Goal: Task Accomplishment & Management: Manage account settings

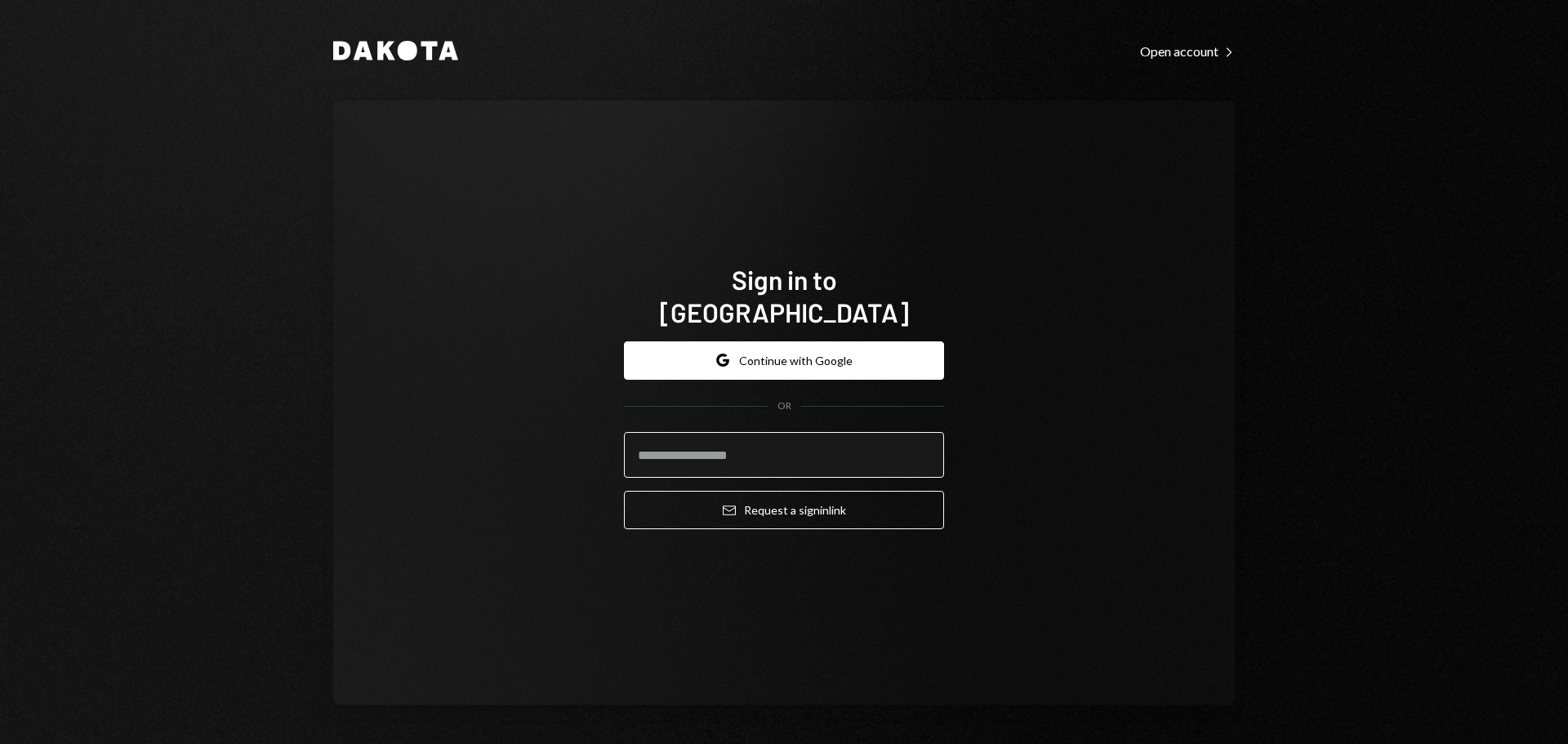
click at [739, 432] on input "email" at bounding box center [784, 455] width 320 height 45
type input "**********"
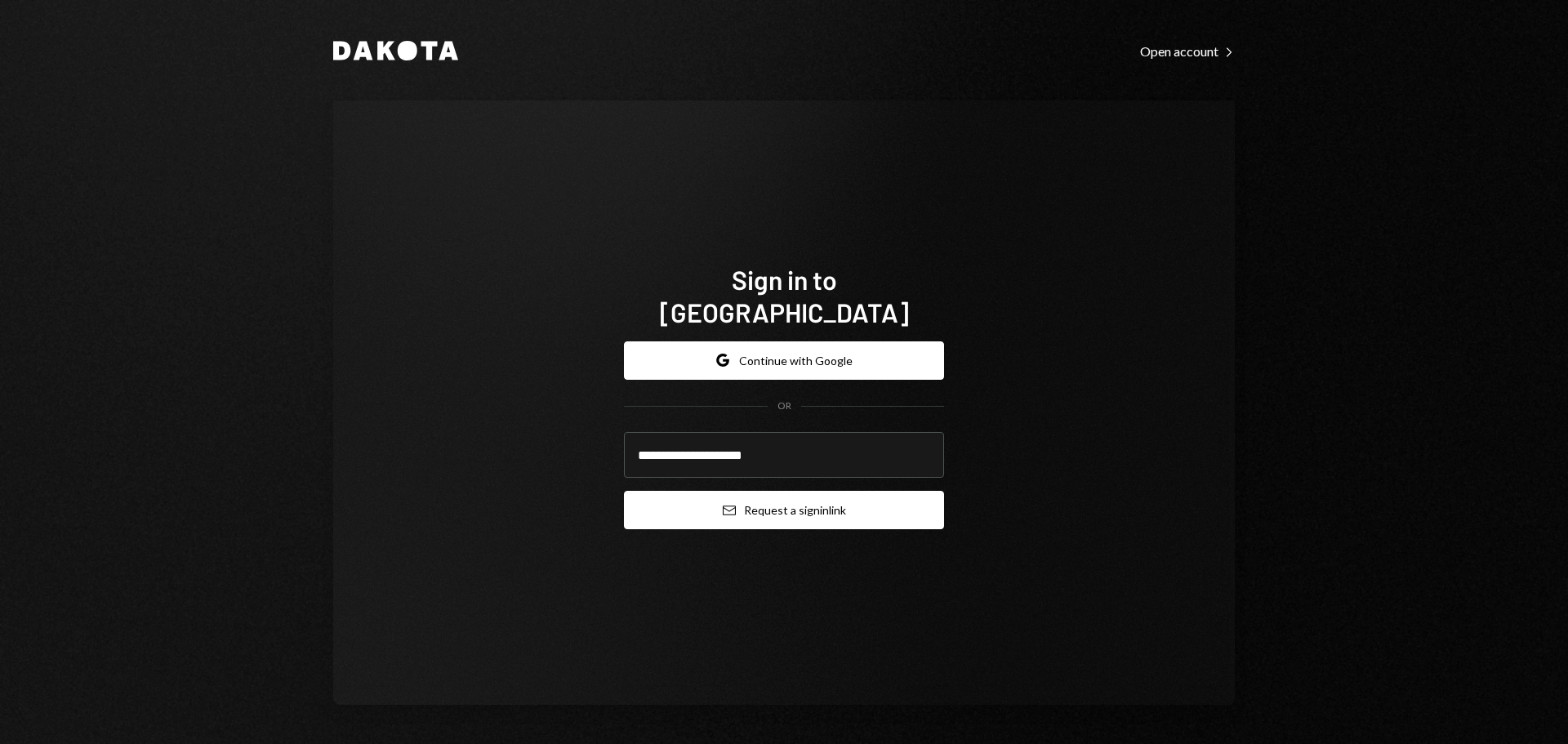
click at [781, 491] on button "Email Request a sign in link" at bounding box center [784, 510] width 320 height 38
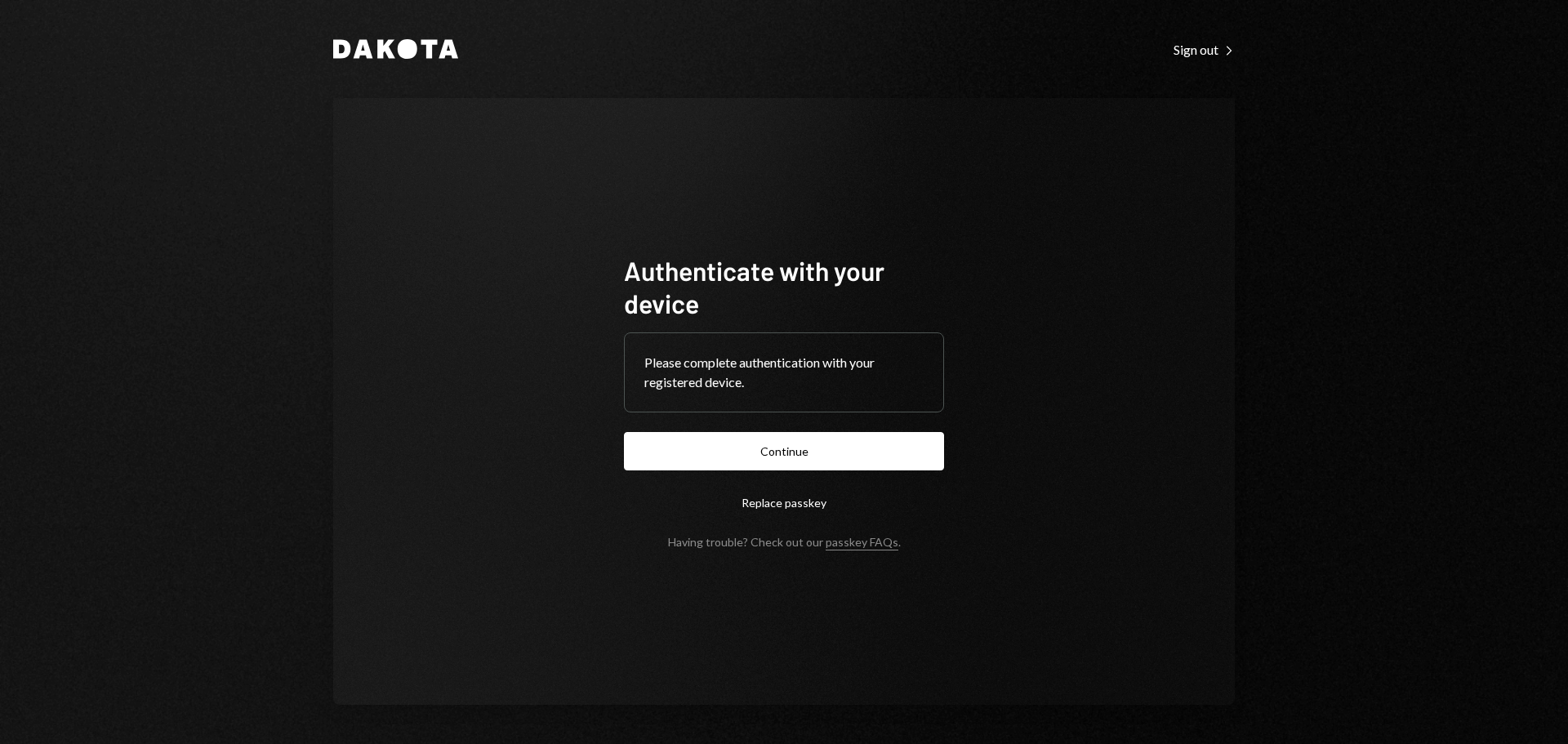
click at [911, 438] on button "Continue" at bounding box center [784, 451] width 320 height 38
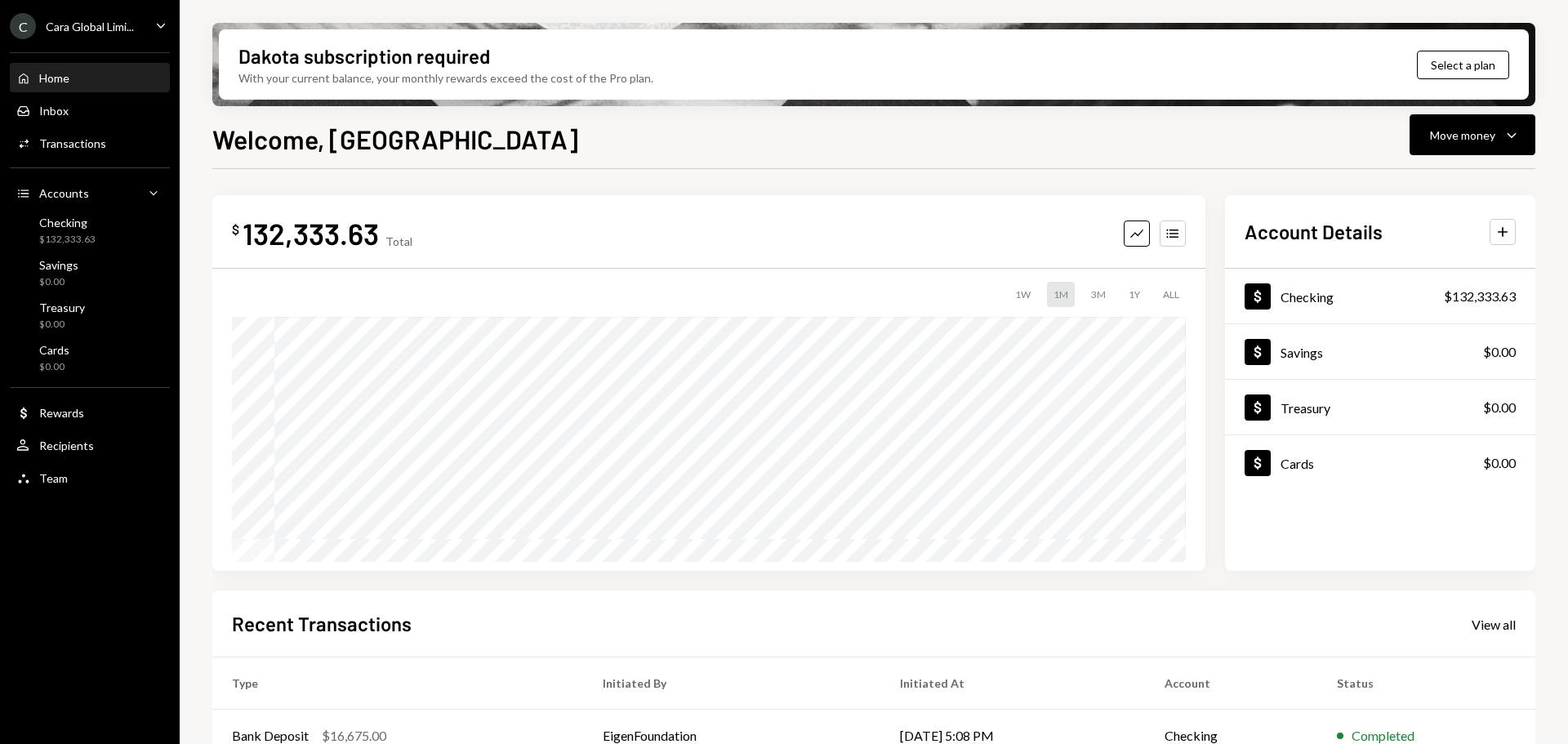
click at [1253, 107] on div "Dakota subscription required With your current balance, your monthly rewards ex…" at bounding box center [874, 372] width 1388 height 744
click at [1253, 140] on div "Move money" at bounding box center [1462, 135] width 65 height 17
click at [1253, 175] on div "Withdraw Send" at bounding box center [1447, 184] width 164 height 36
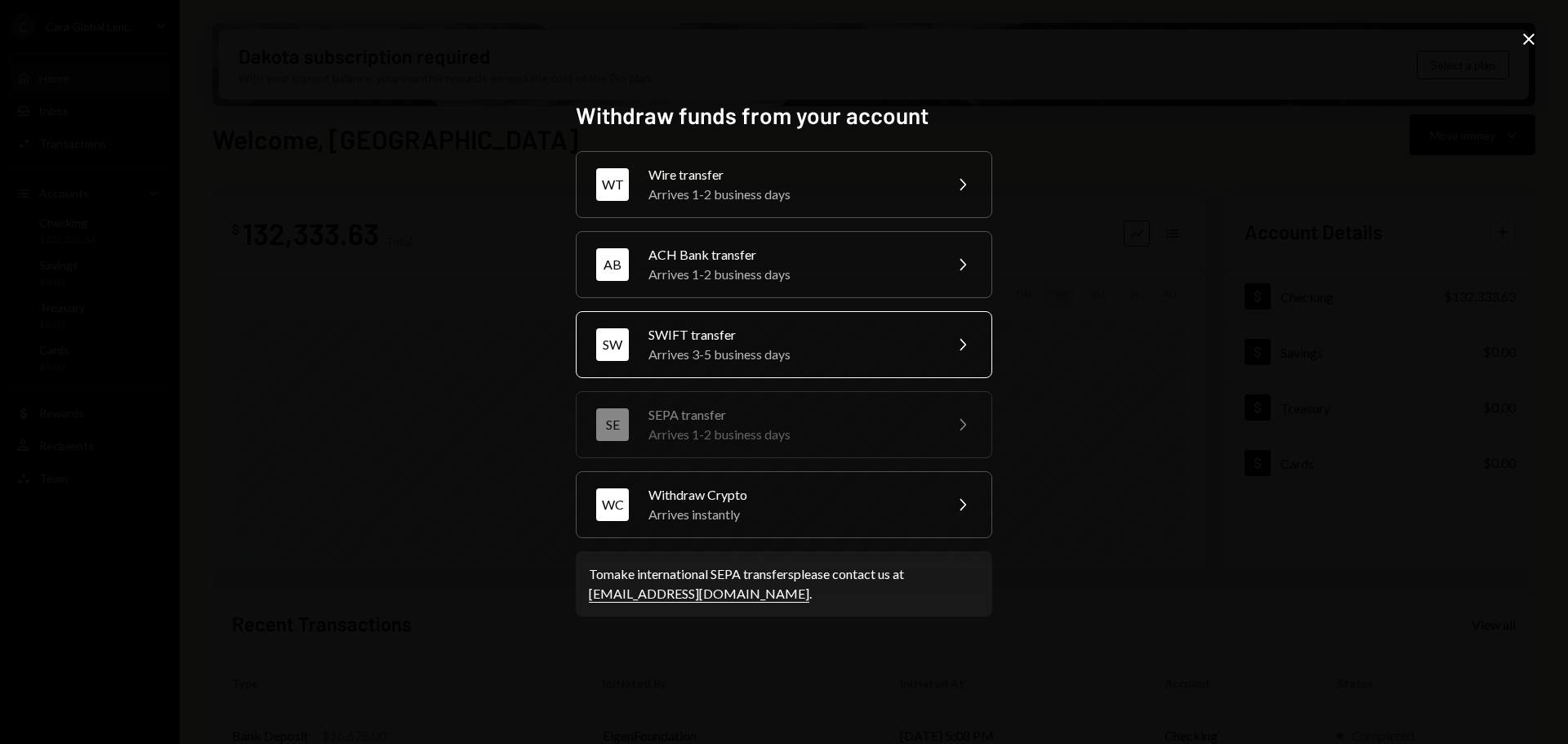
click at [819, 354] on div "Arrives 3-5 business days" at bounding box center [790, 355] width 284 height 20
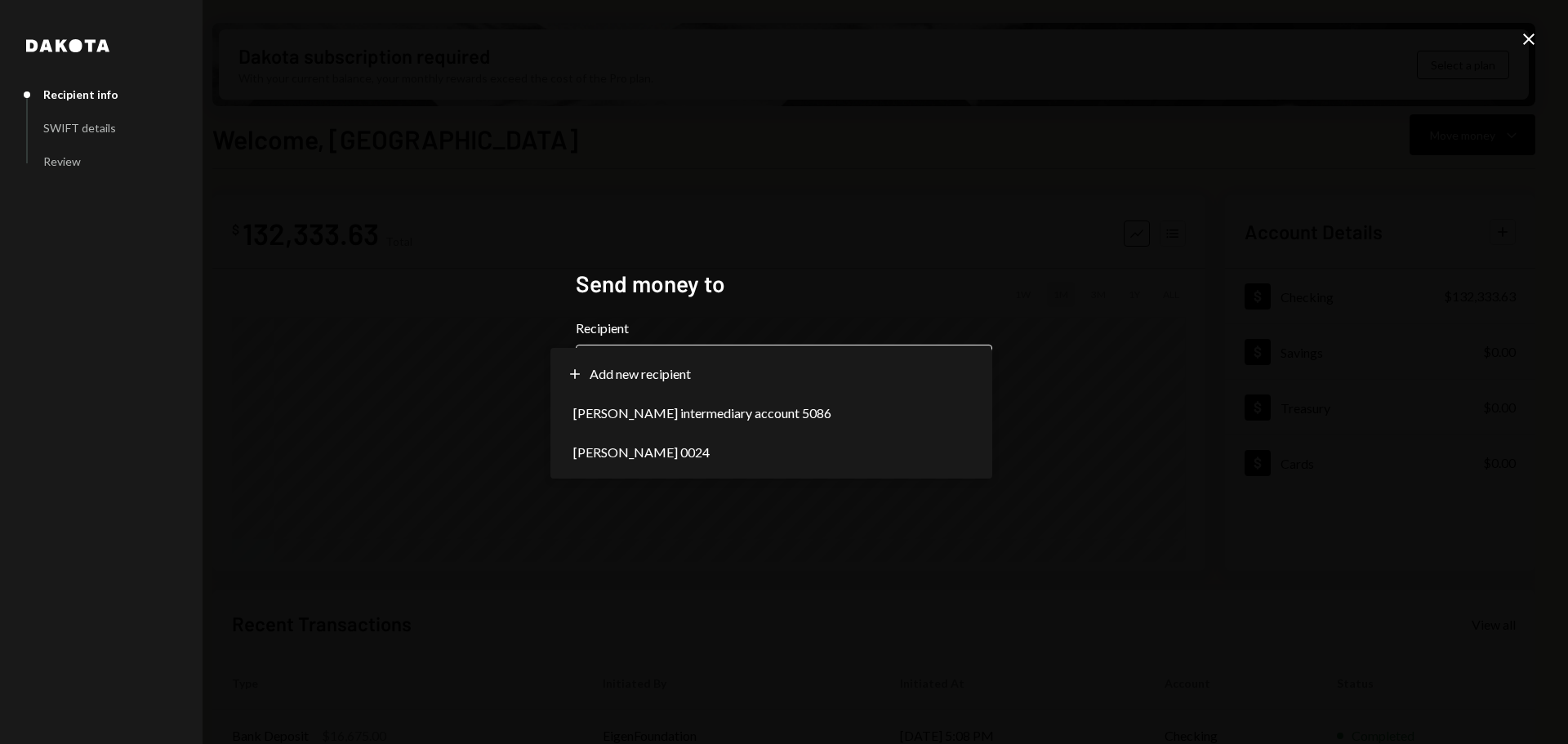
click at [684, 357] on body "C Cara Global Limi... Caret Down Home Home Inbox Inbox Activities Transactions …" at bounding box center [784, 372] width 1568 height 744
select select "**********"
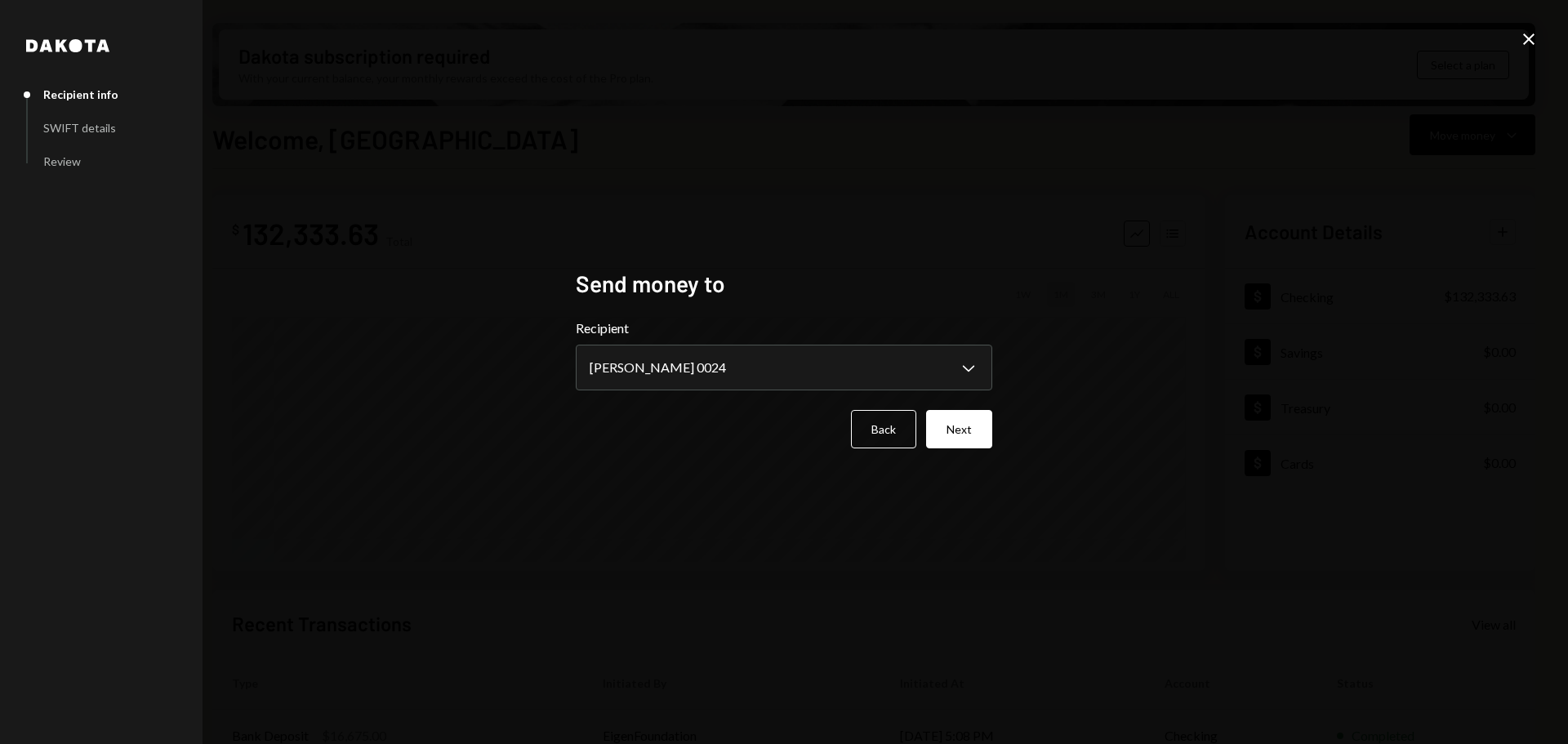
drag, startPoint x: 960, startPoint y: 427, endPoint x: 1038, endPoint y: 400, distance: 82.5
click at [960, 427] on button "Next" at bounding box center [959, 429] width 66 height 38
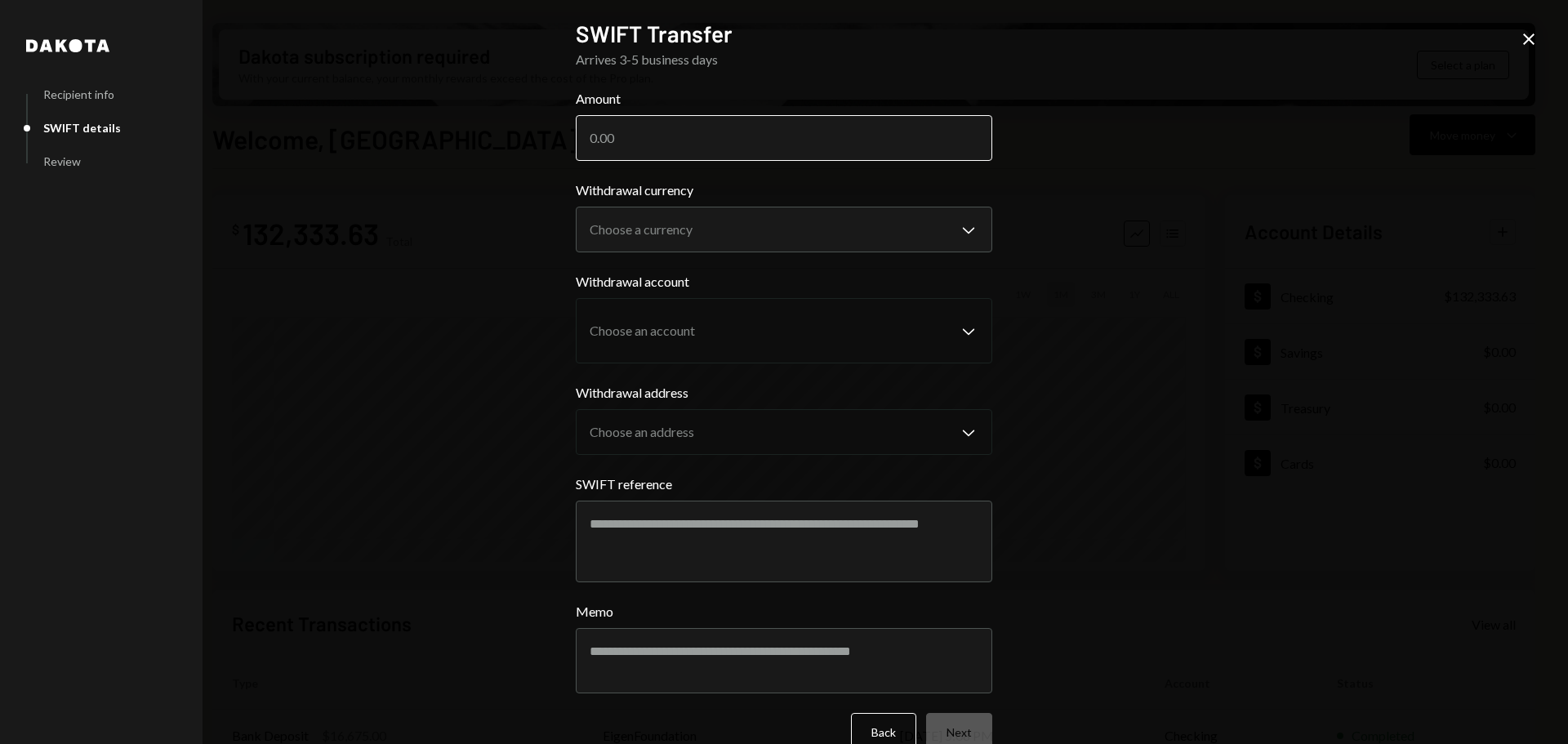
click at [669, 126] on input "Amount" at bounding box center [784, 138] width 417 height 45
type input "20"
click at [827, 212] on body "C Cara Global Limi... Caret Down Home Home Inbox Inbox Activities Transactions …" at bounding box center [784, 372] width 1568 height 744
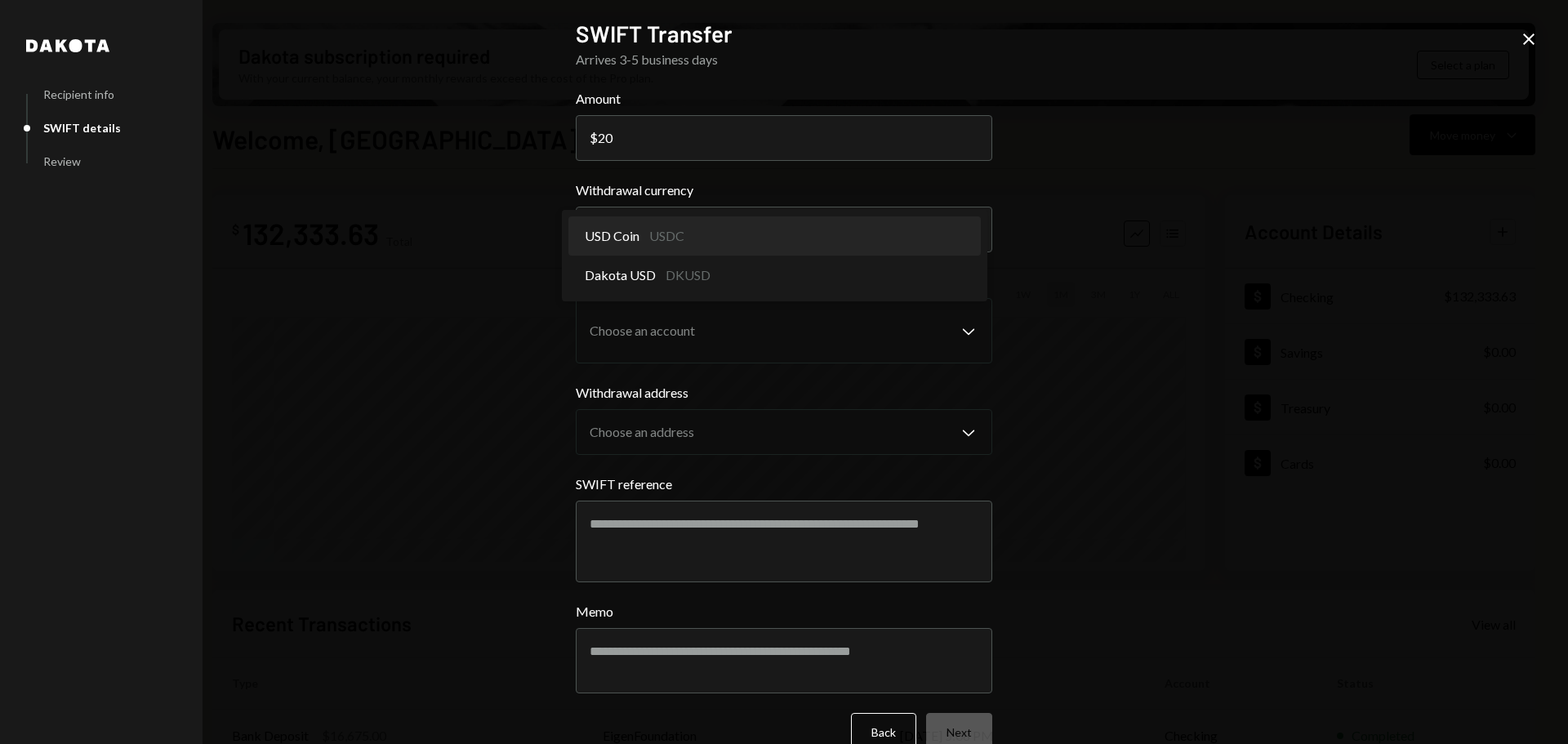
select select "****"
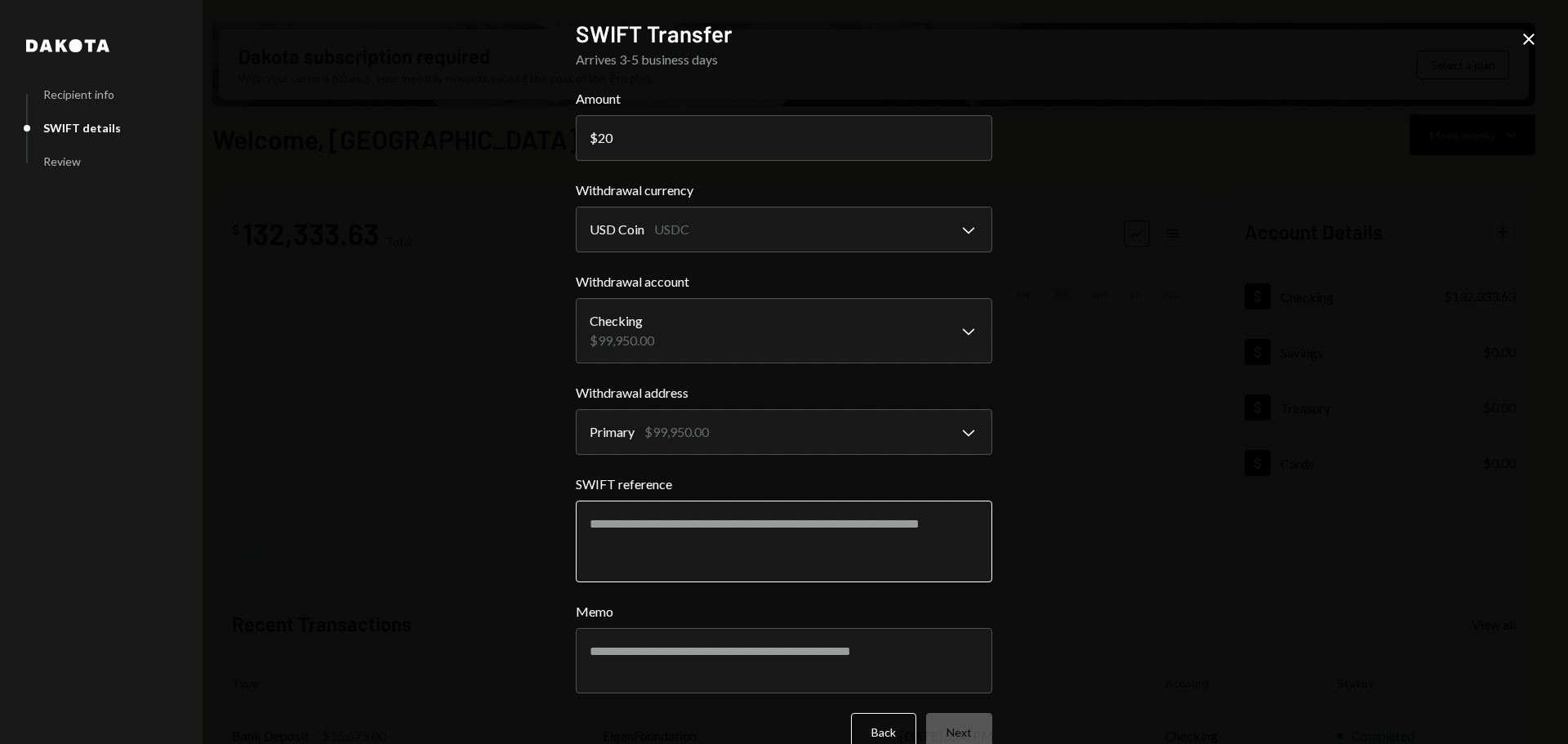
click at [799, 519] on textarea "SWIFT reference" at bounding box center [784, 541] width 417 height 82
type textarea "**********"
click at [807, 567] on textarea "Memo" at bounding box center [784, 660] width 417 height 65
type textarea "*"
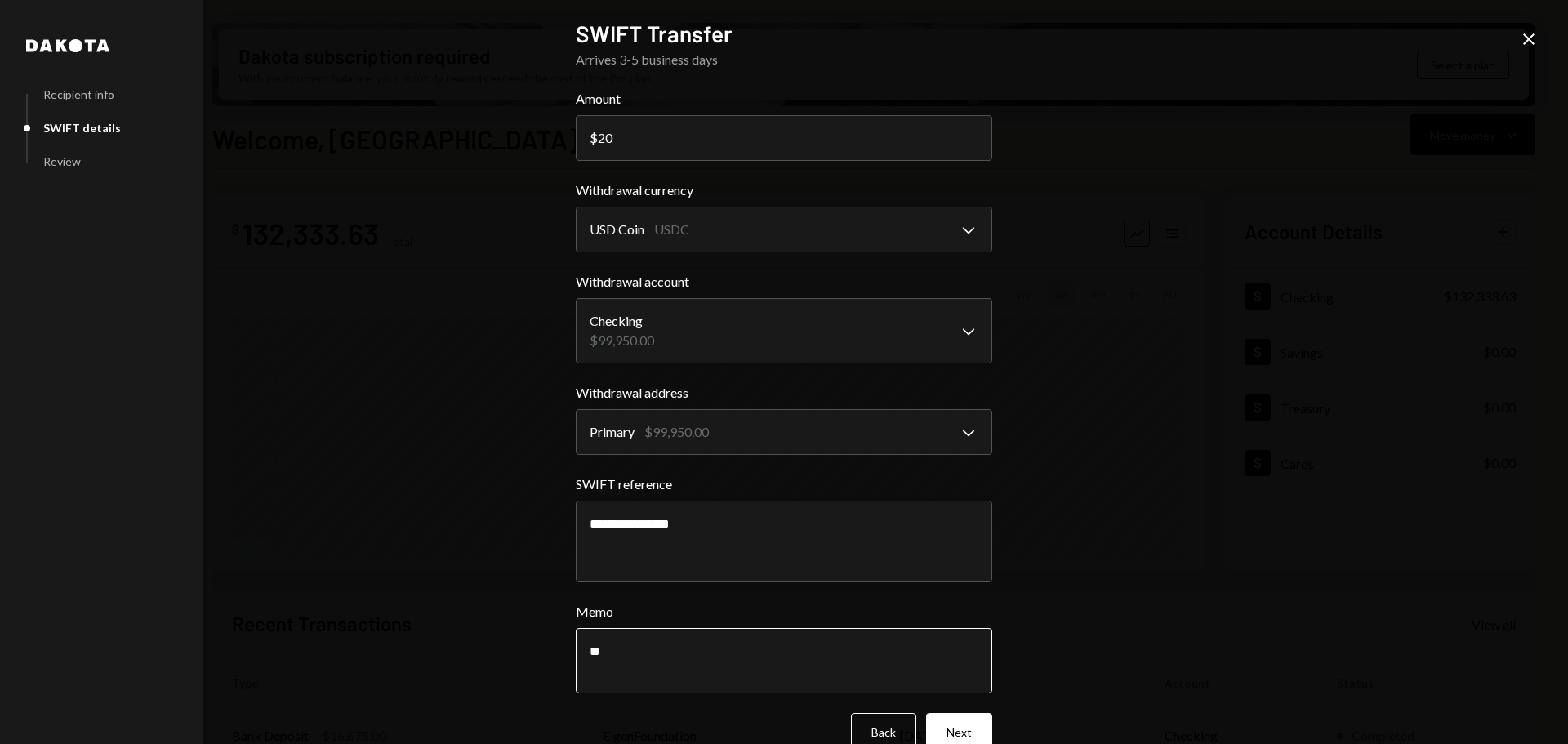
type textarea "*"
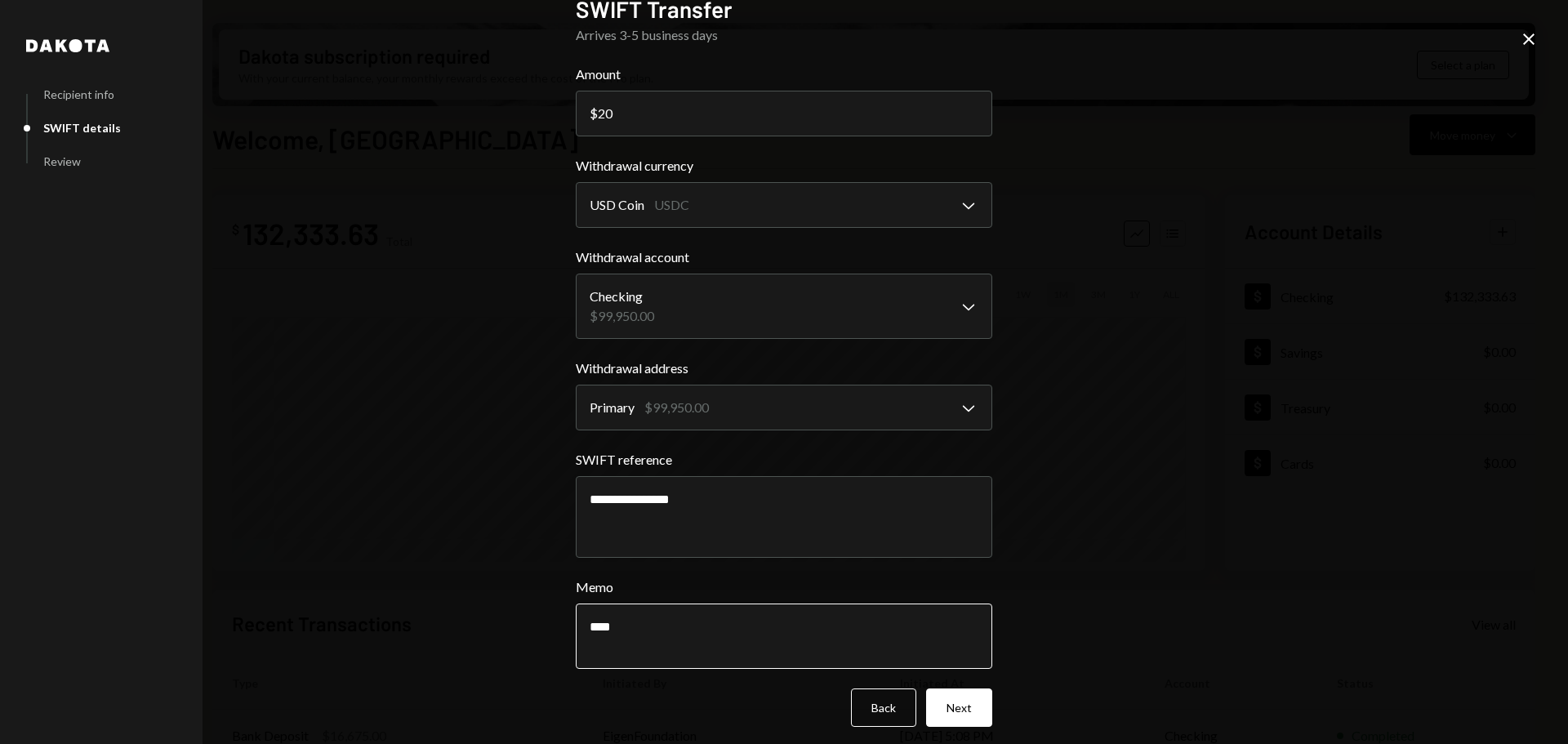
scroll to position [34, 0]
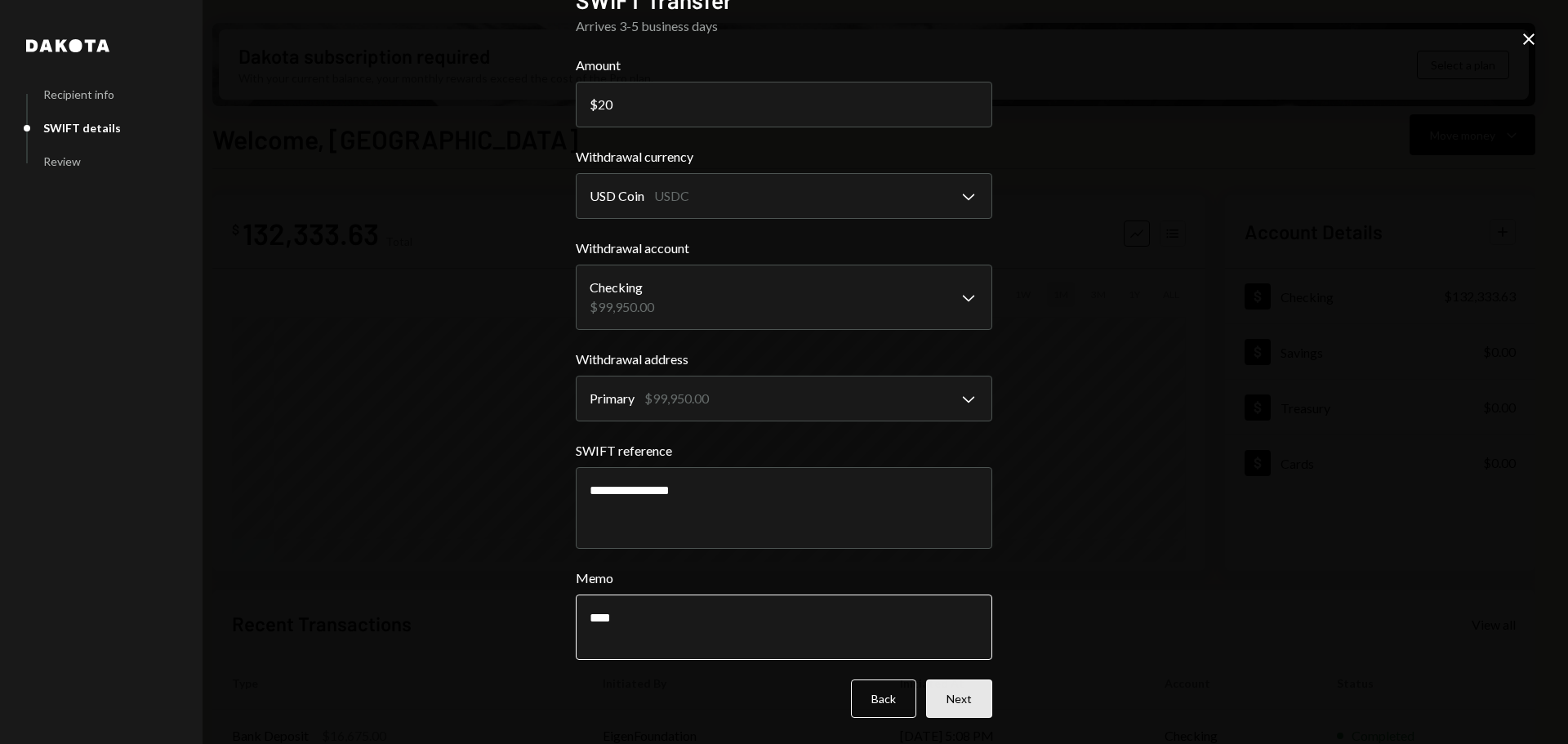
type textarea "****"
click at [951, 567] on button "Next" at bounding box center [959, 699] width 66 height 38
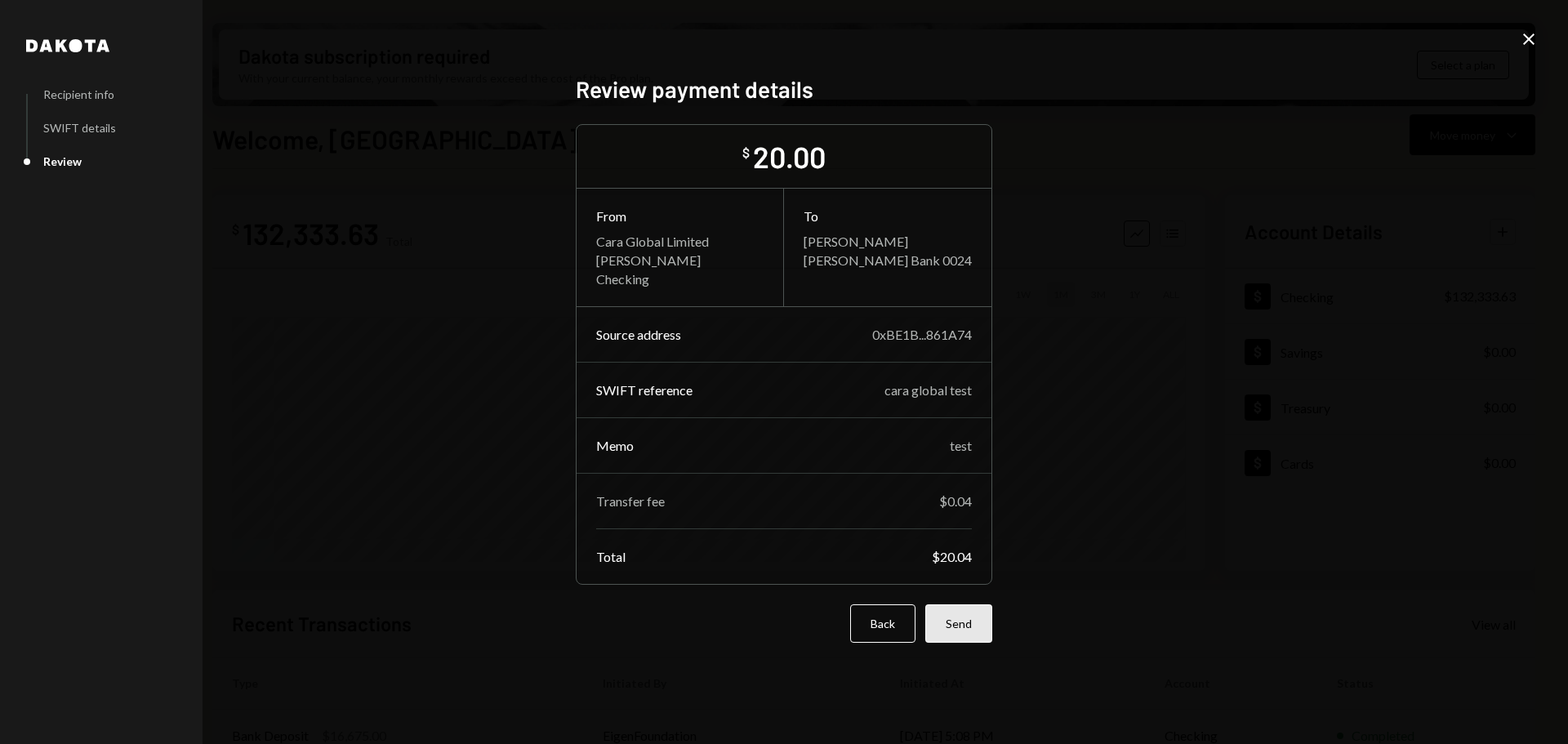
click at [960, 567] on button "Send" at bounding box center [959, 623] width 67 height 38
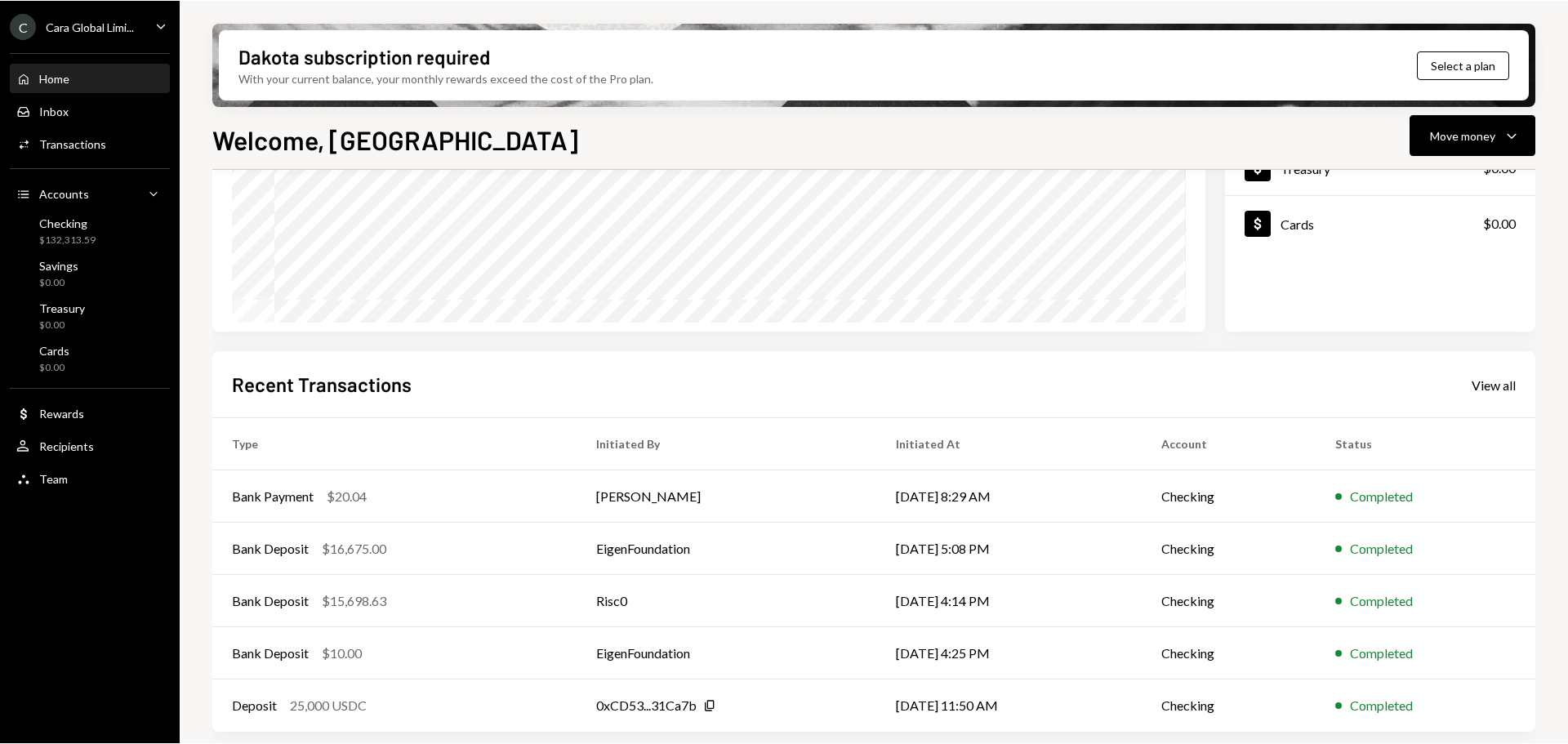
scroll to position [240, 0]
